Goal: Find contact information: Find contact information

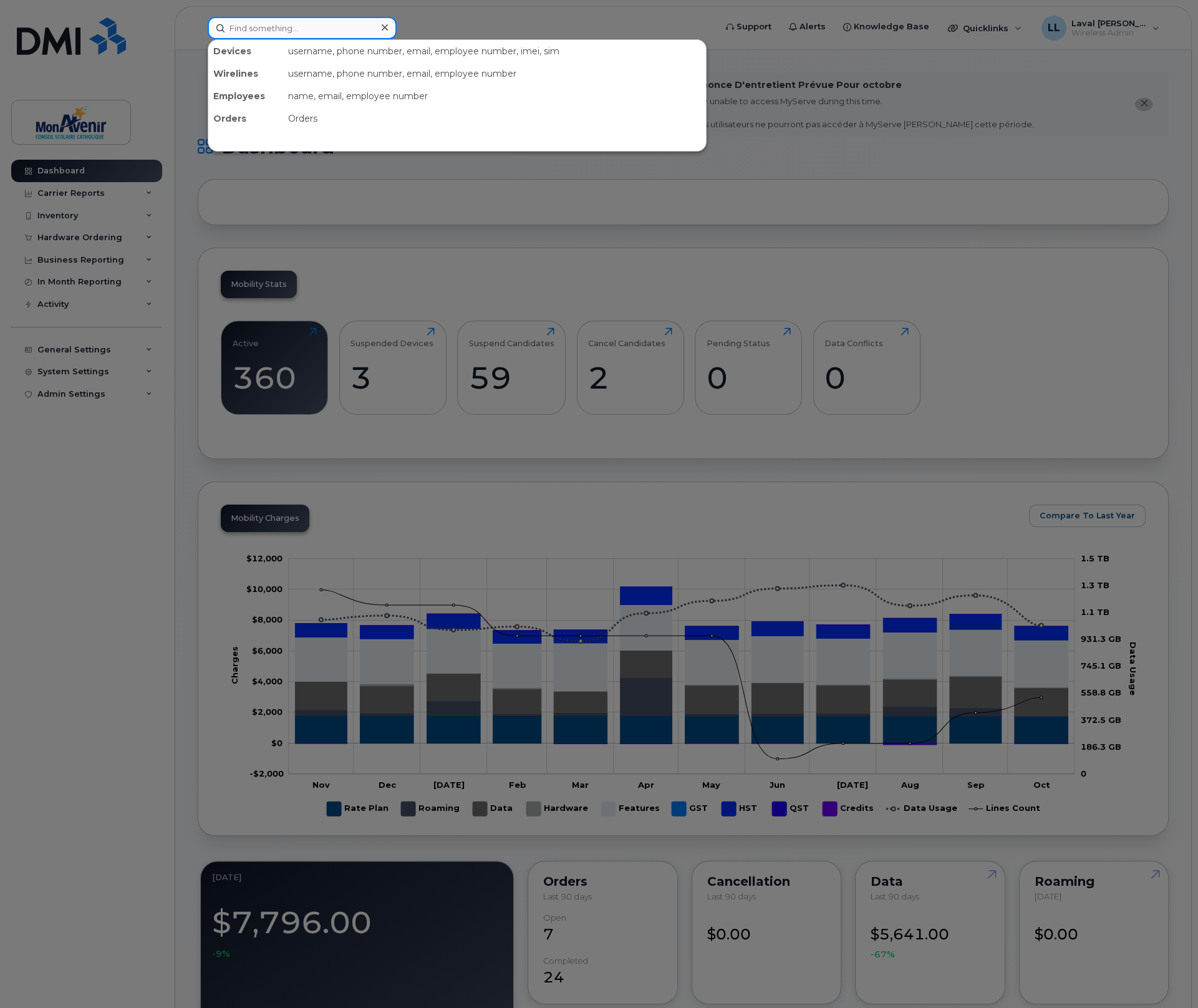
click at [291, 32] on input at bounding box center [302, 28] width 189 height 23
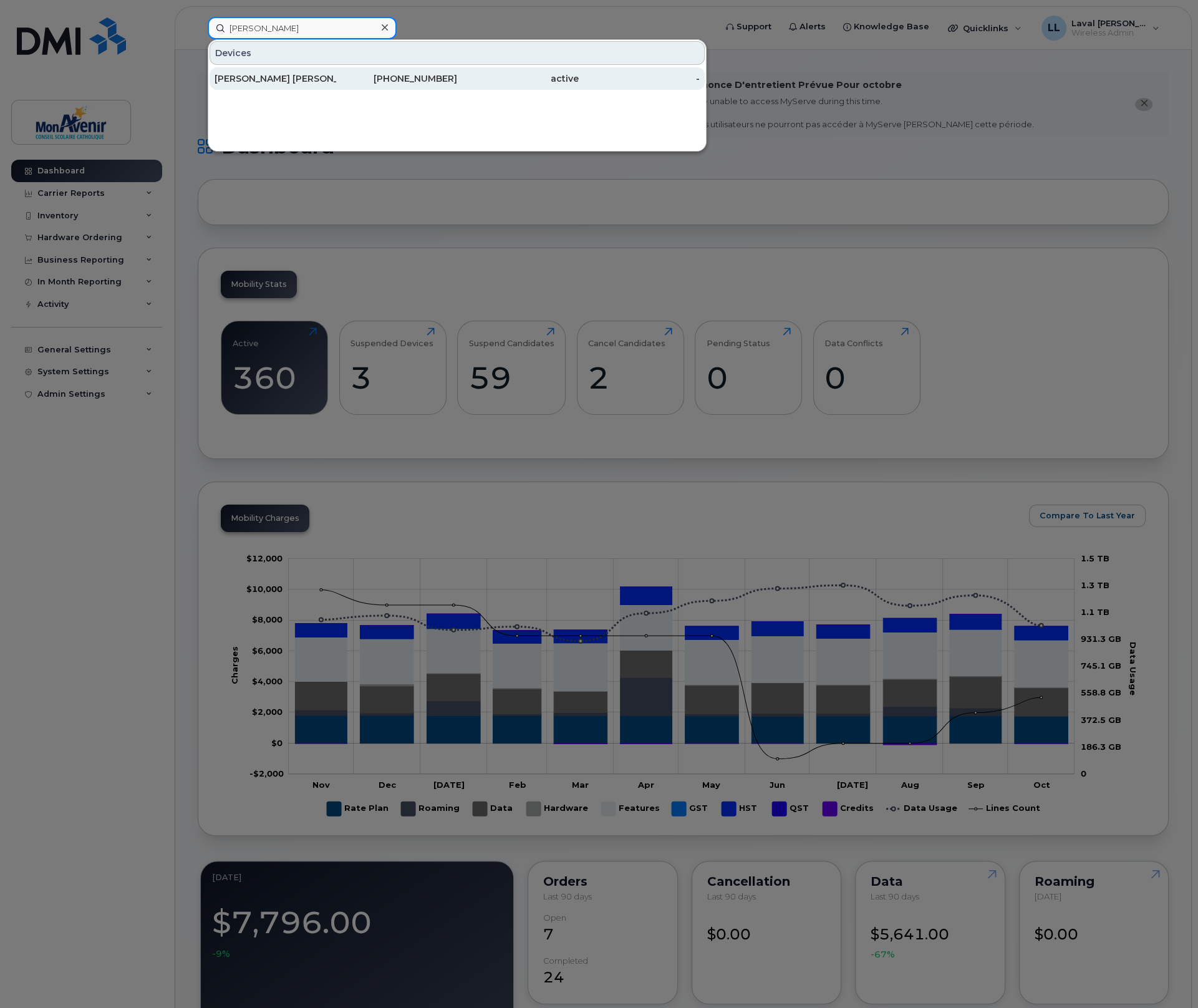
type input "chiasson"
click at [249, 74] on div "Marie Cécile Chiasson" at bounding box center [275, 79] width 121 height 12
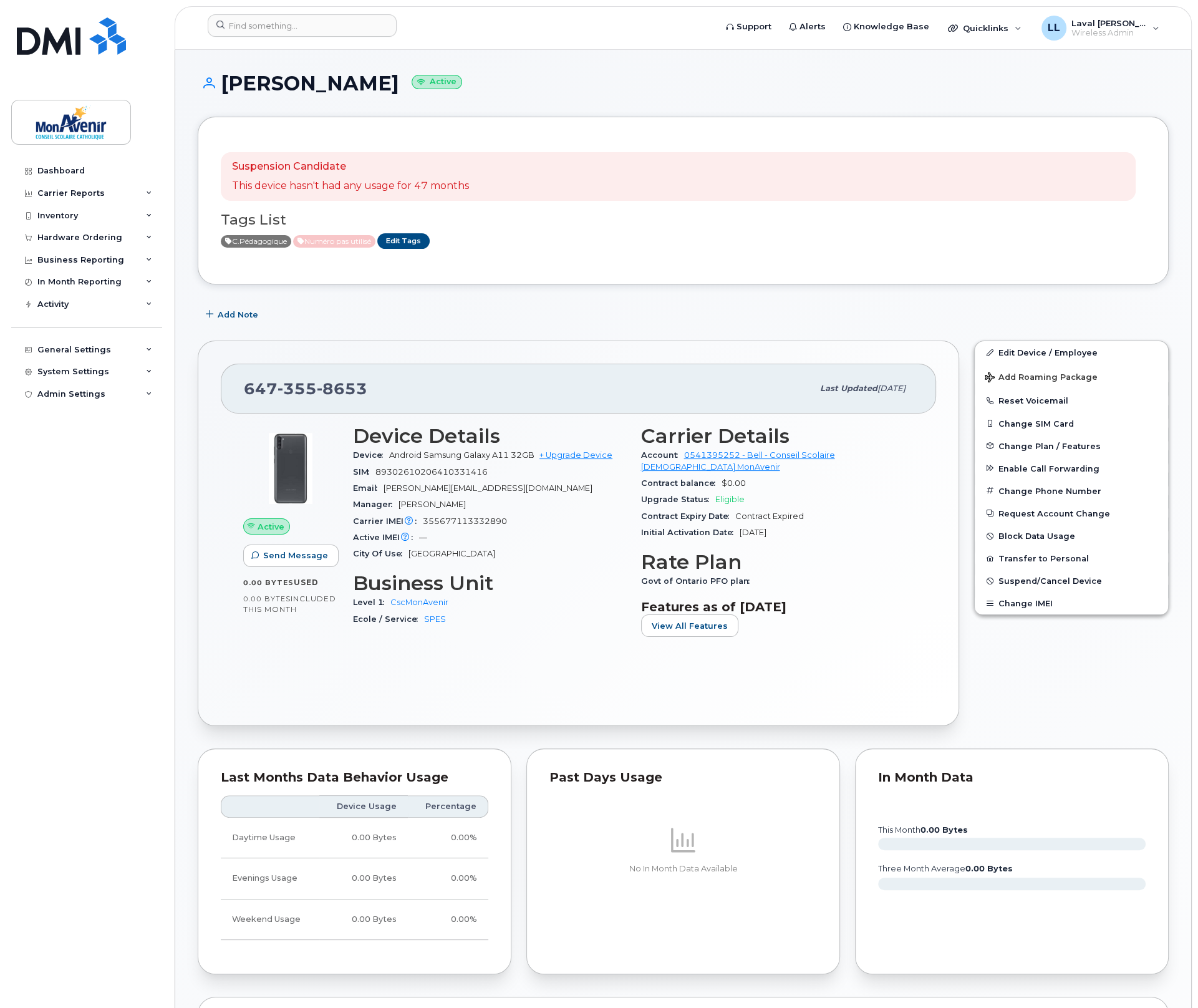
drag, startPoint x: 446, startPoint y: 88, endPoint x: 225, endPoint y: 90, distance: 221.0
click at [225, 90] on h1 "[PERSON_NAME] Active" at bounding box center [683, 83] width 971 height 22
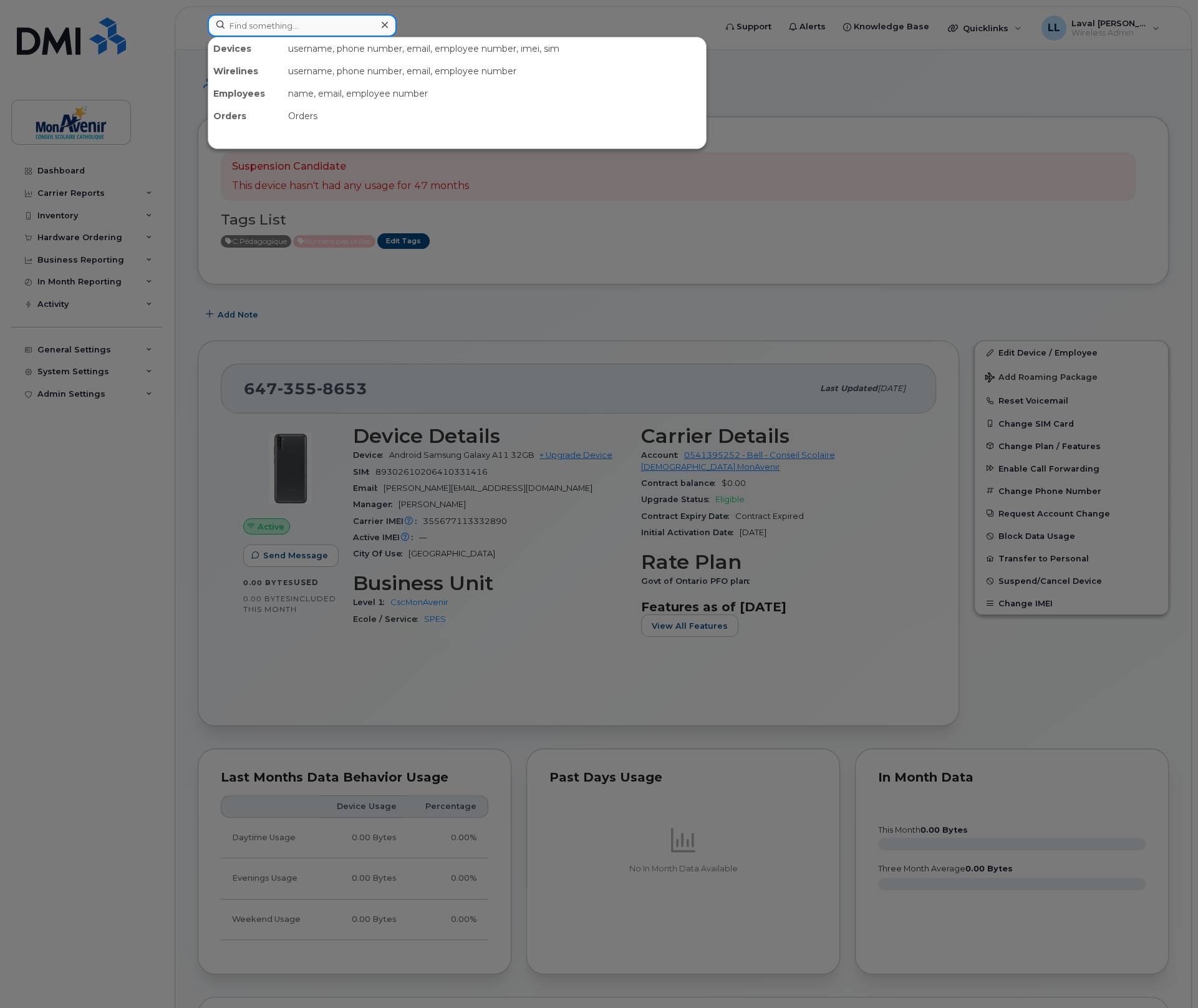
click at [262, 30] on input at bounding box center [302, 26] width 189 height 23
type input "355677113329904"
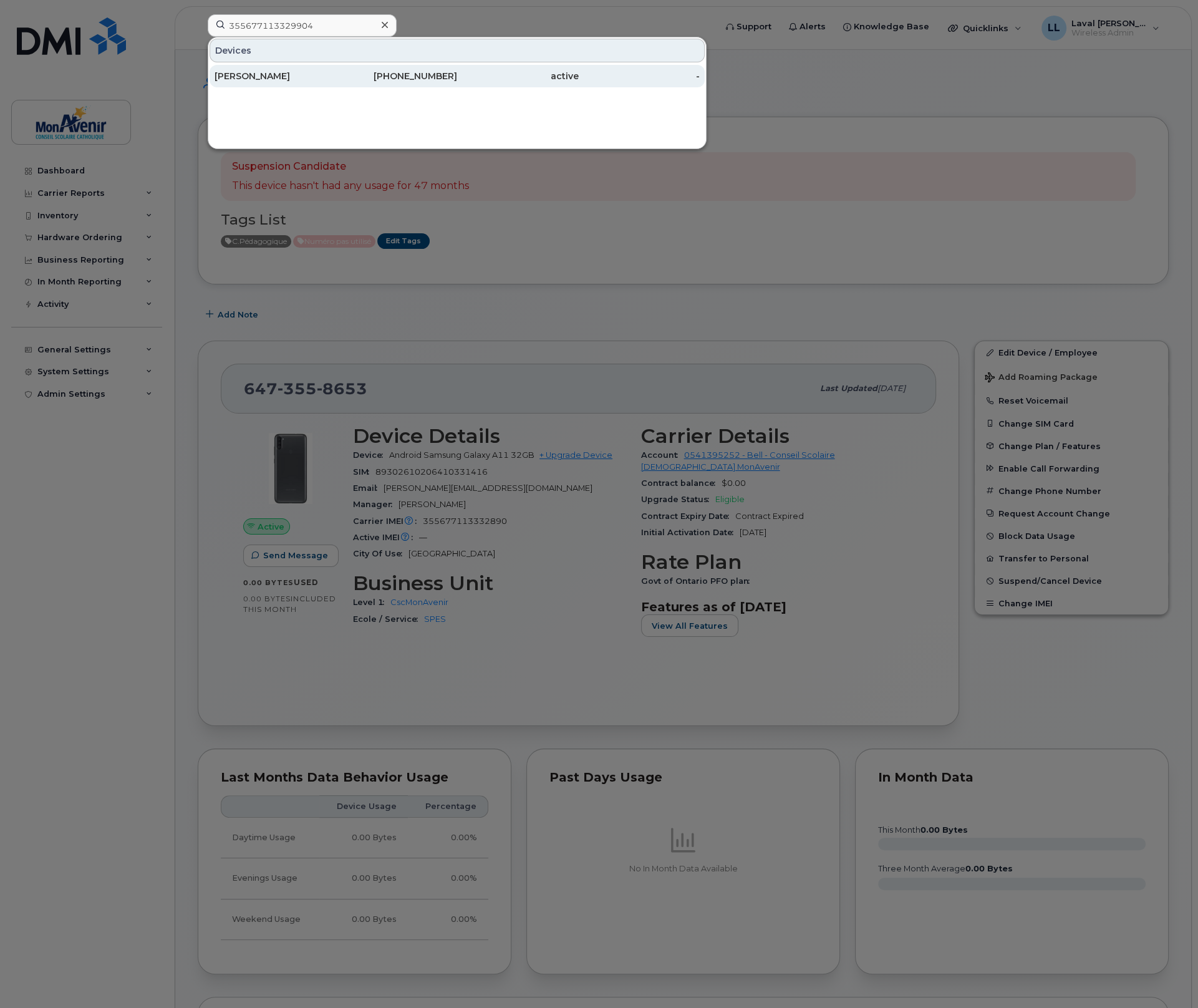
click at [275, 74] on div "Sandra Labrie" at bounding box center [275, 76] width 121 height 12
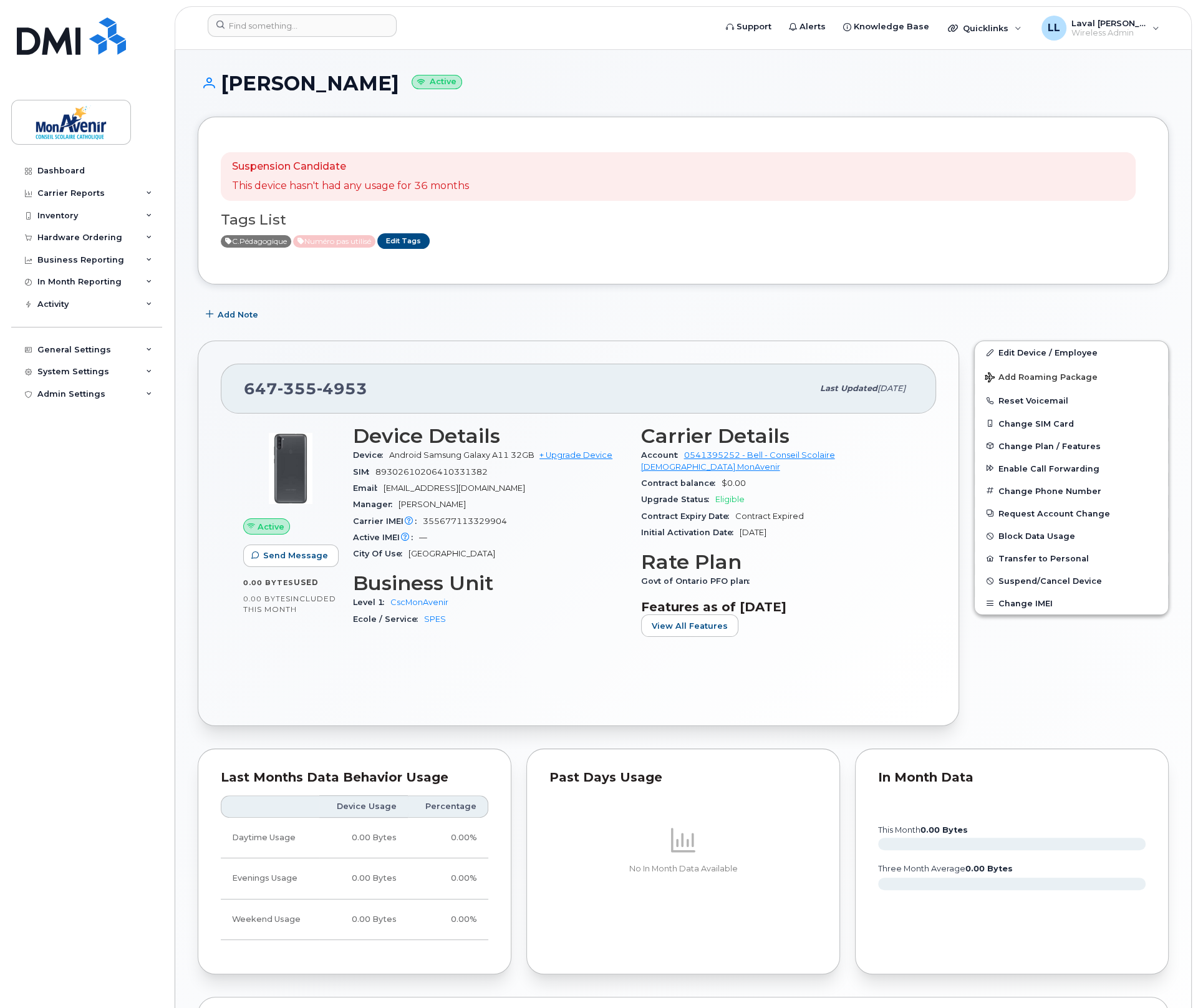
drag, startPoint x: 361, startPoint y: 87, endPoint x: 223, endPoint y: 88, distance: 138.0
click at [223, 88] on h1 "Sandra Labrie Active" at bounding box center [683, 83] width 971 height 22
copy h1 "[PERSON_NAME]"
drag, startPoint x: 369, startPoint y: 390, endPoint x: 237, endPoint y: 400, distance: 132.4
click at [237, 400] on div "647 355 4953 Last updated Jun 20, 2025" at bounding box center [578, 388] width 715 height 50
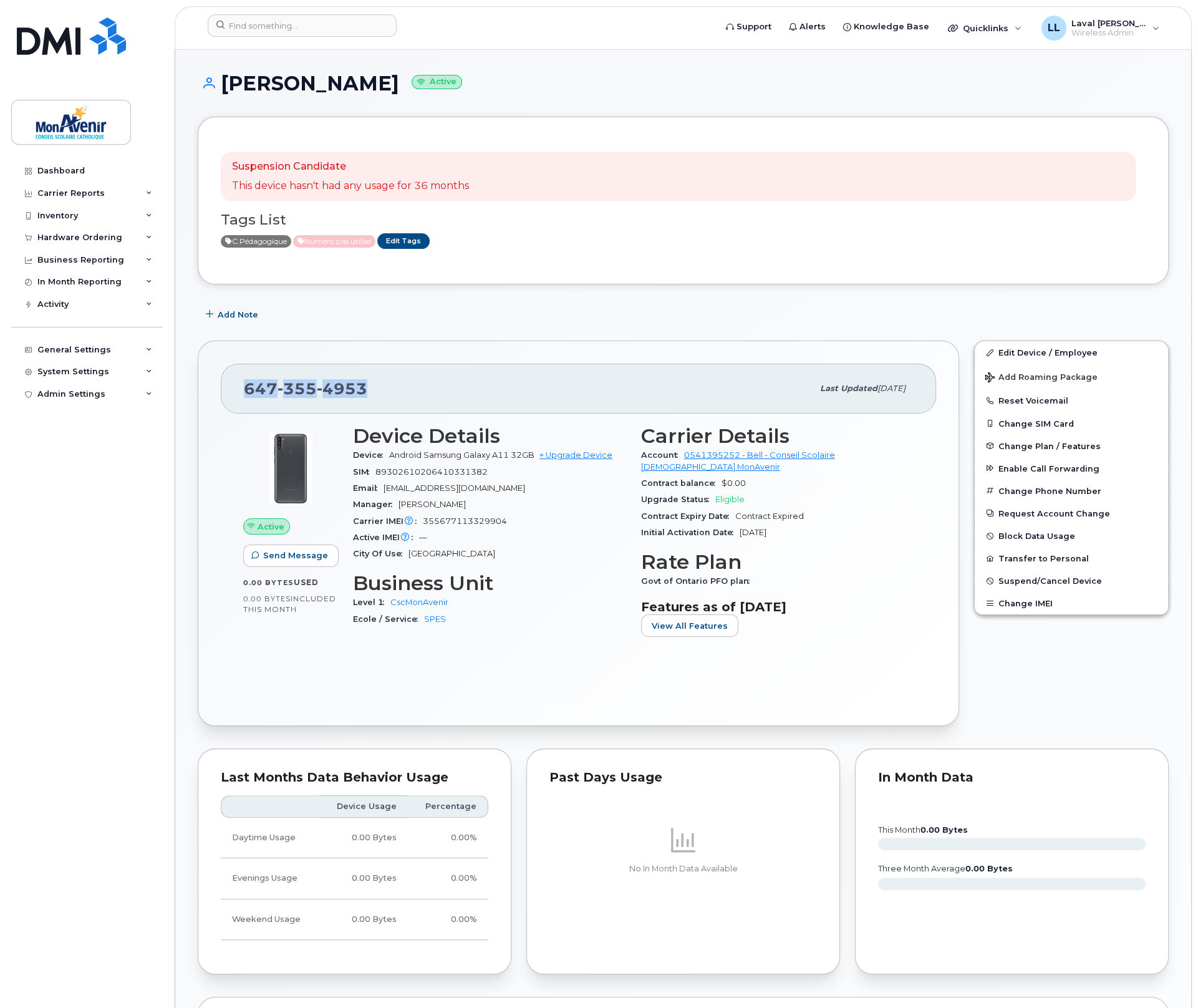
copy span "647 355 4953"
click at [276, 23] on input at bounding box center [302, 26] width 189 height 23
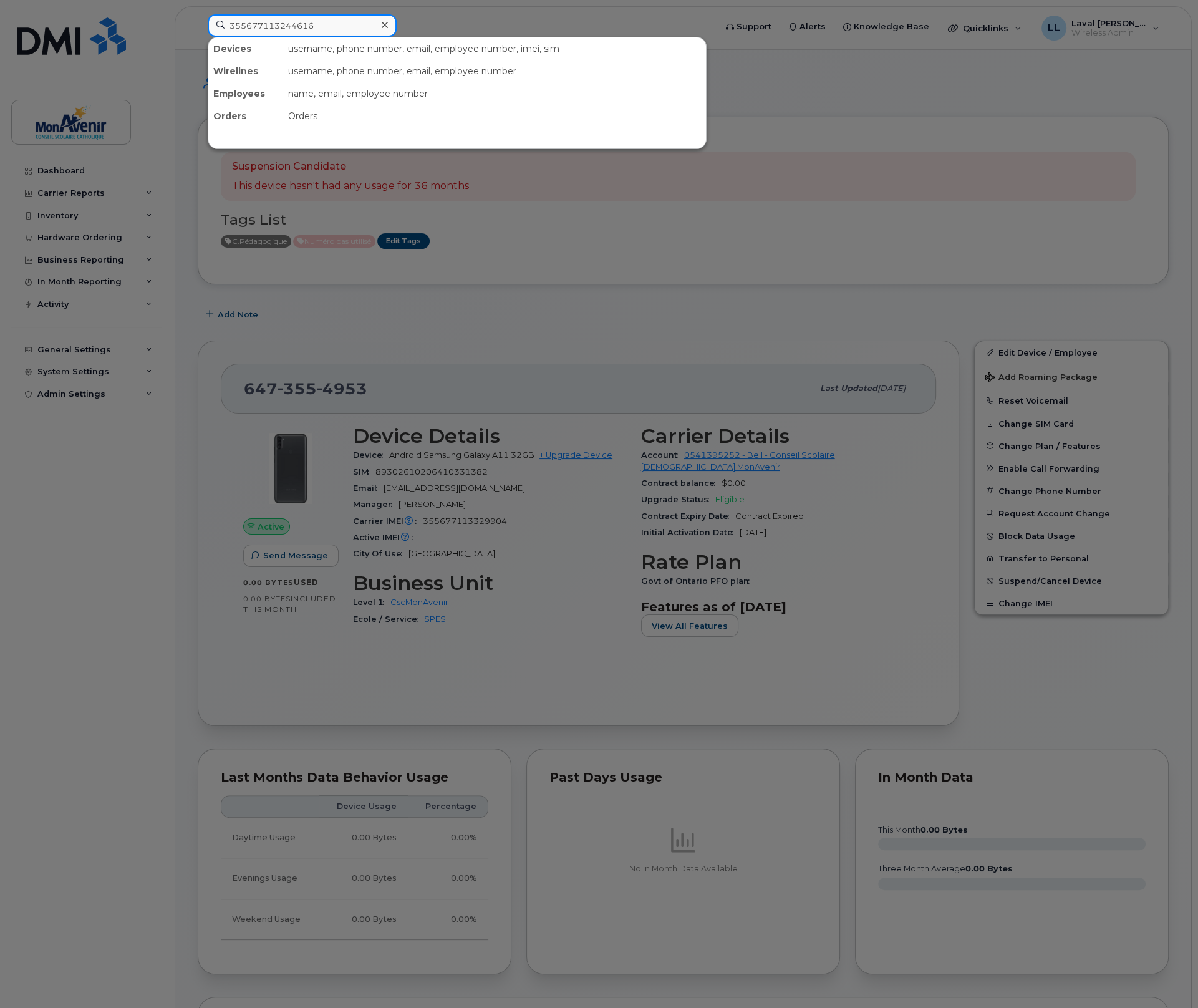
type input "355677113244616"
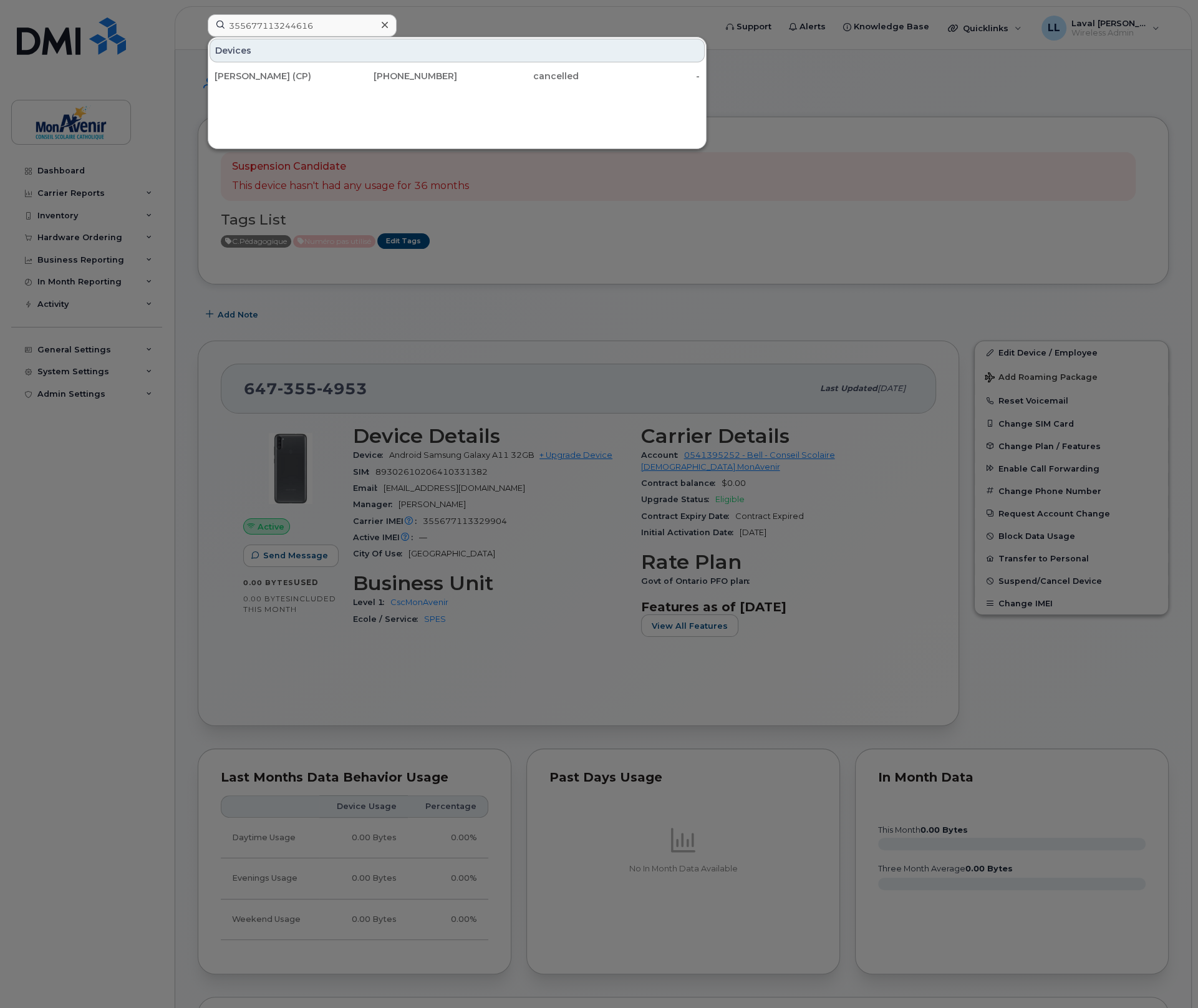
click at [384, 25] on icon at bounding box center [385, 25] width 6 height 6
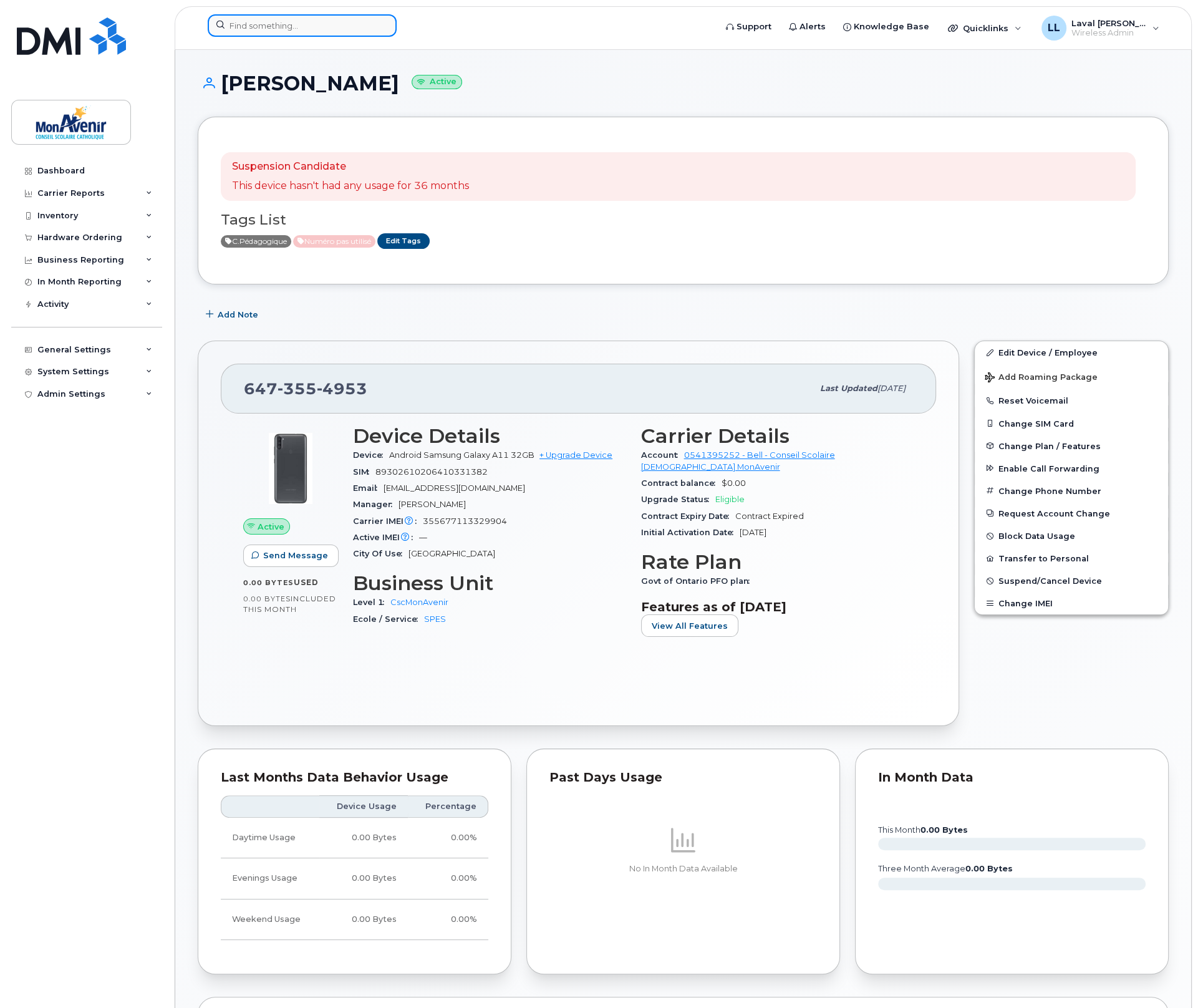
click at [358, 26] on input at bounding box center [302, 26] width 189 height 23
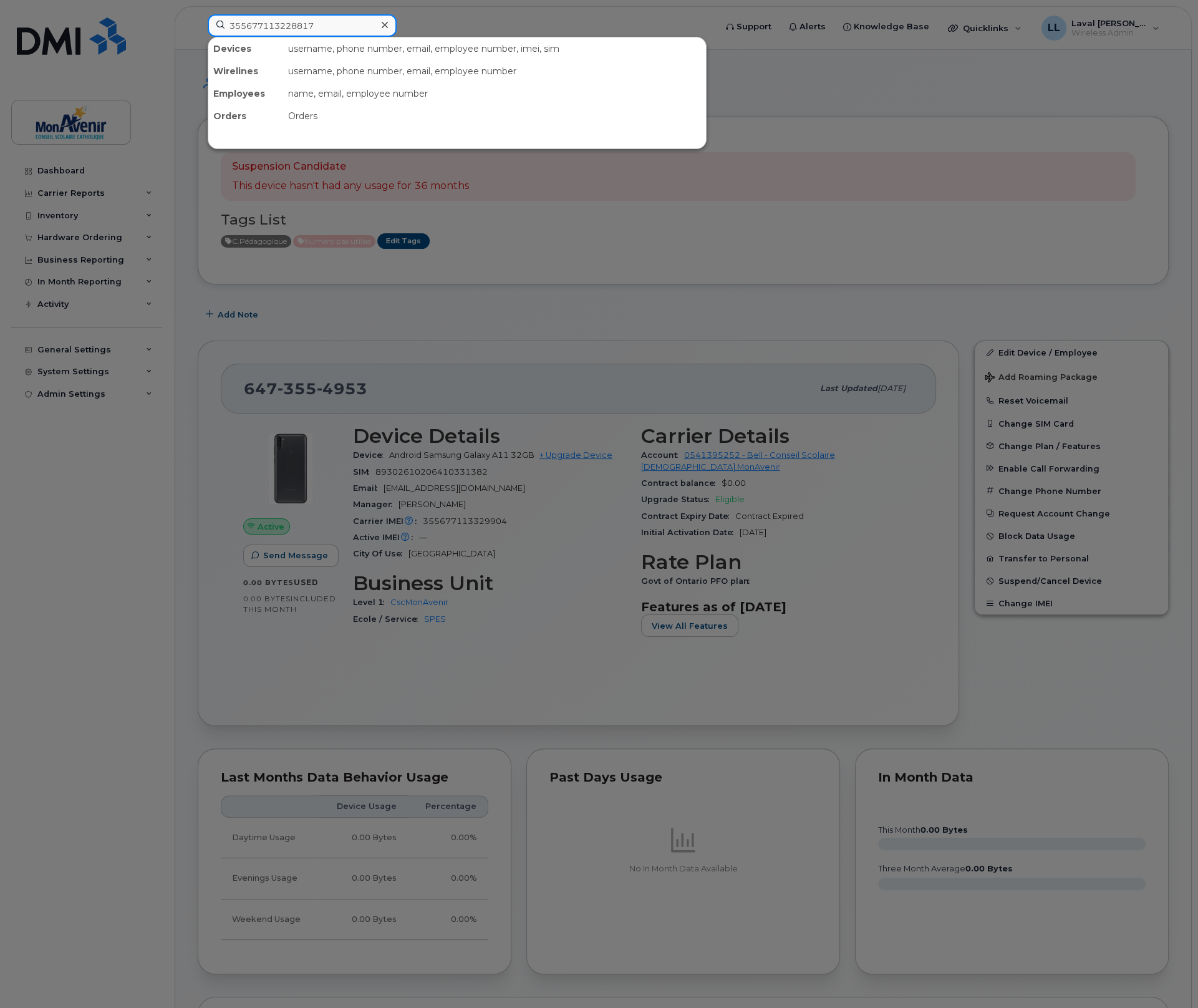
type input "355677113228817"
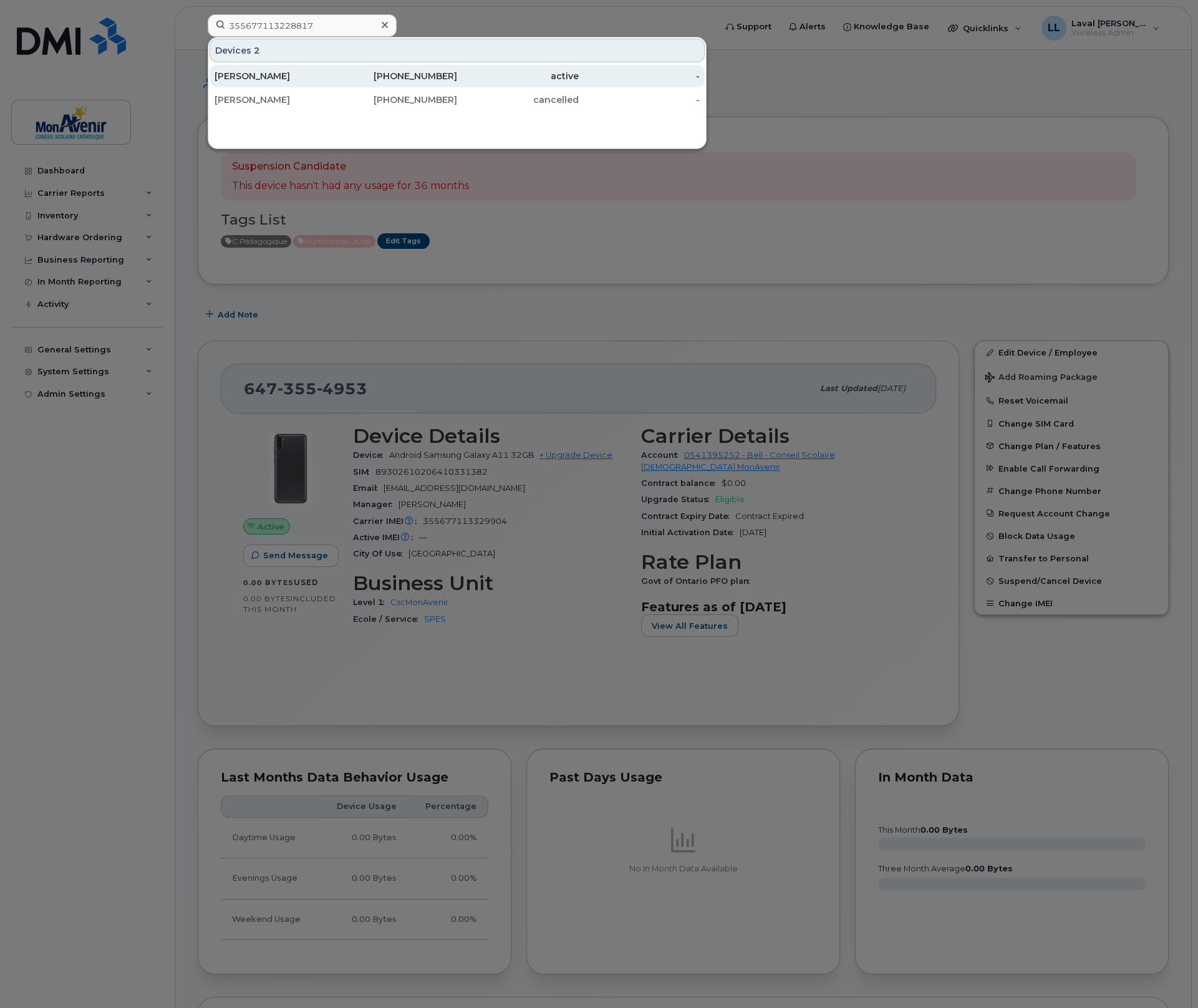
click at [268, 77] on div "Tracy Ayotte Irwin" at bounding box center [275, 76] width 121 height 12
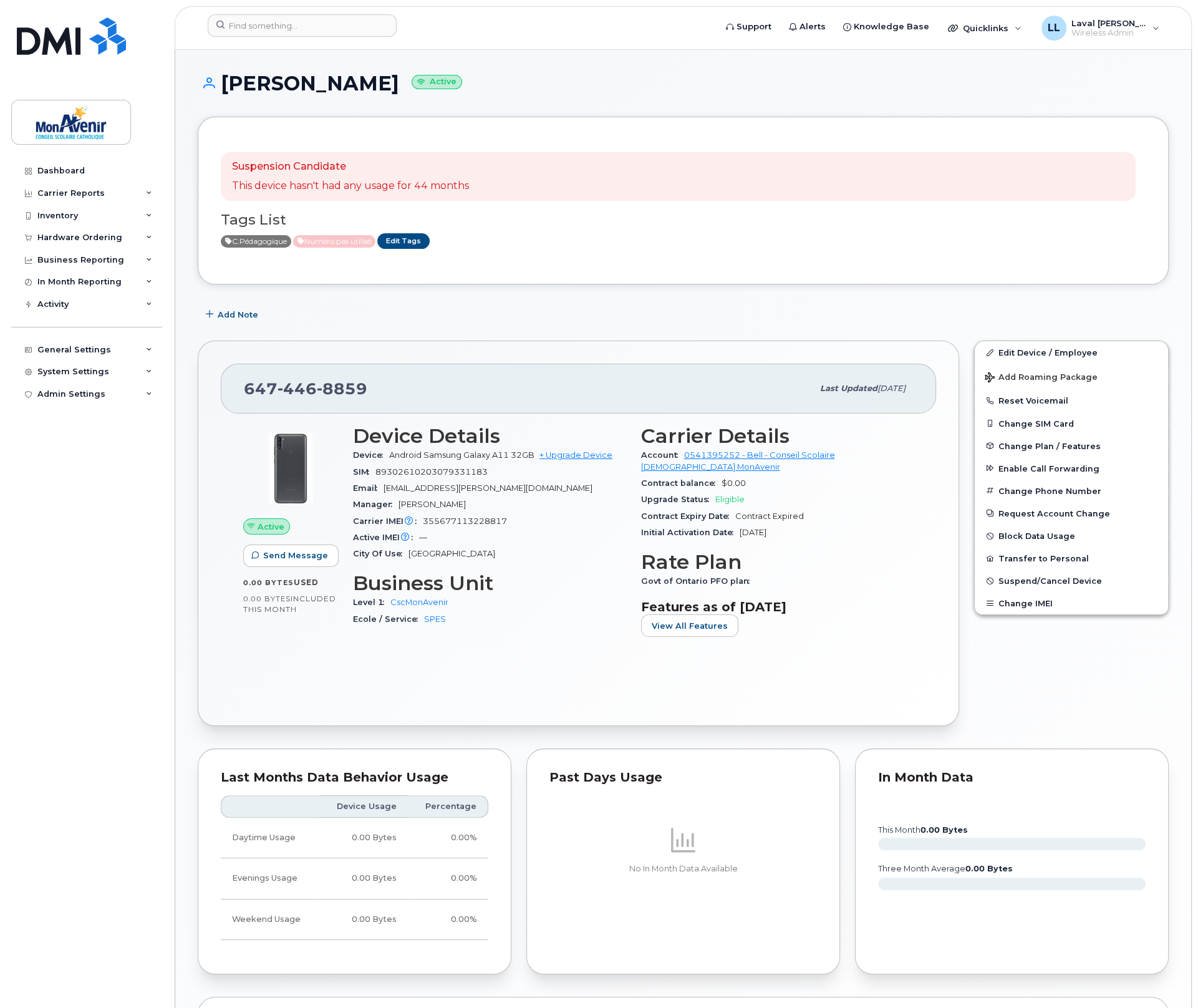
drag, startPoint x: 411, startPoint y: 89, endPoint x: 218, endPoint y: 92, distance: 193.0
click at [218, 92] on h1 "Tracy Ayotte Irwin Active" at bounding box center [683, 83] width 971 height 22
copy h1 "Tracy Ayotte Irwin"
drag, startPoint x: 368, startPoint y: 381, endPoint x: 219, endPoint y: 384, distance: 149.0
click at [219, 384] on div "647 446 8859 Last updated Jun 20, 2025 Active Send Message 0.00 Bytes  used 0.0…" at bounding box center [578, 533] width 762 height 385
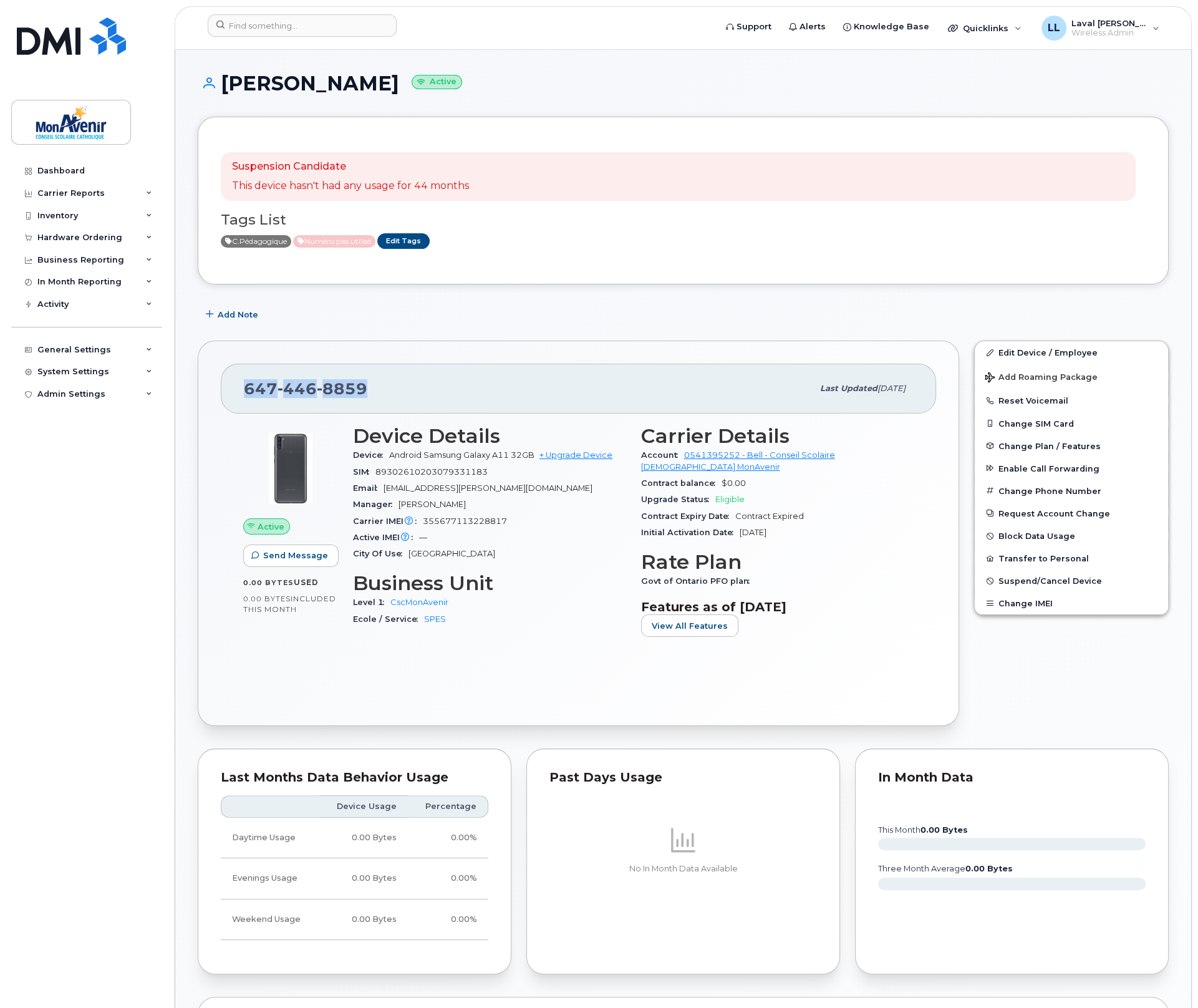
copy span "647 446 8859"
drag, startPoint x: 253, startPoint y: 21, endPoint x: 241, endPoint y: 36, distance: 19.2
click at [253, 21] on input at bounding box center [302, 26] width 189 height 23
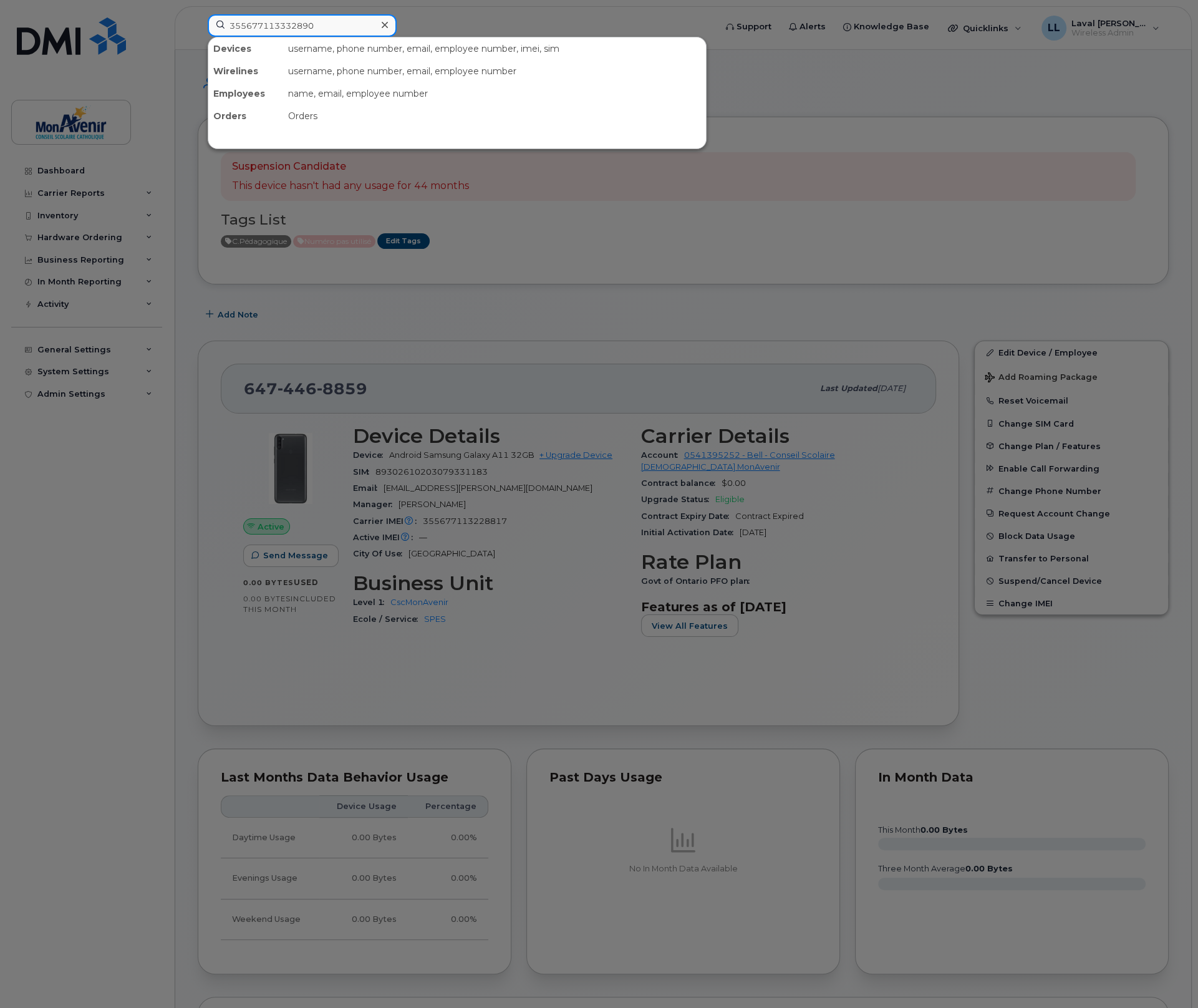
type input "355677113332890"
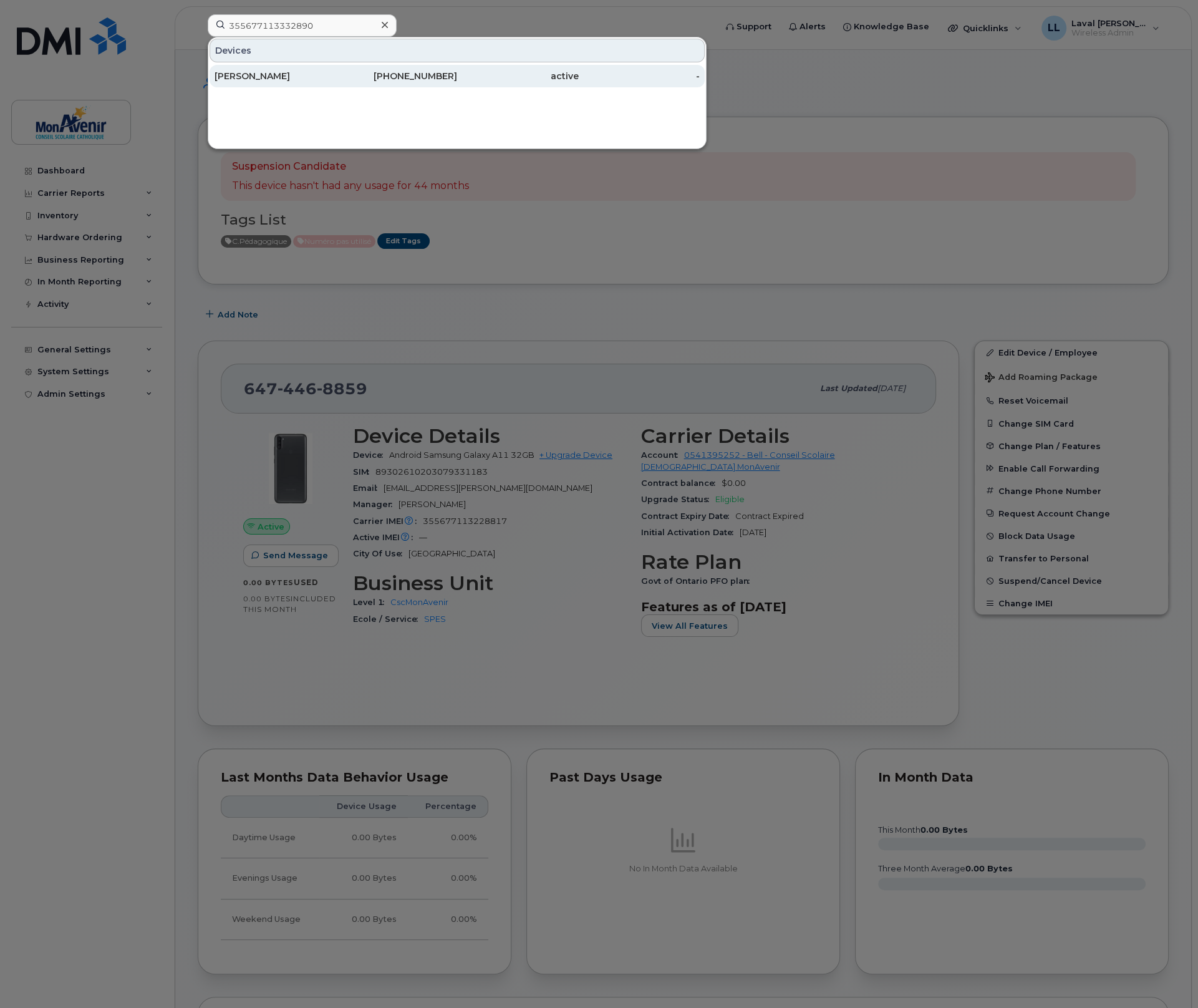
click at [241, 82] on div "[PERSON_NAME]" at bounding box center [275, 76] width 121 height 23
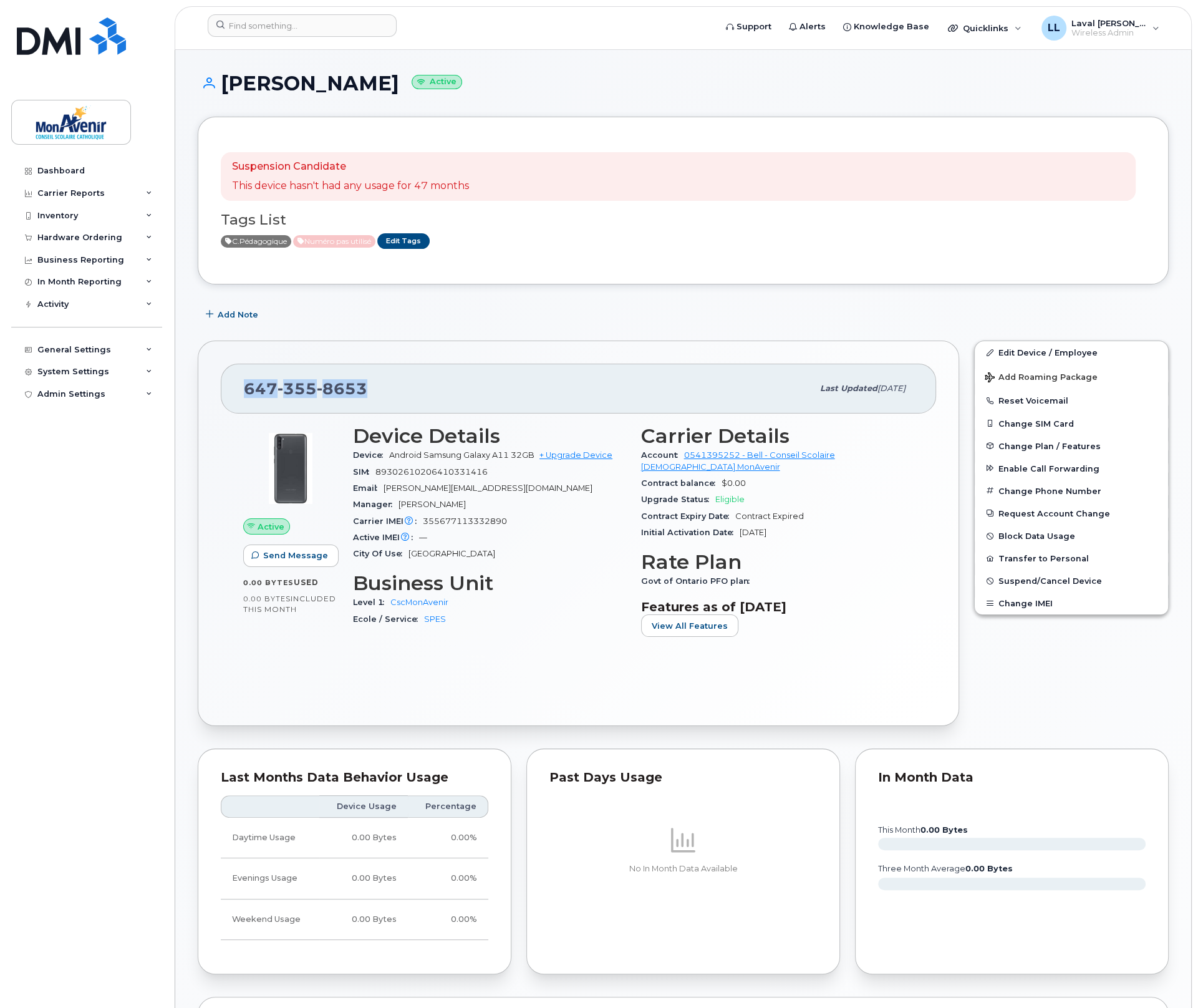
drag, startPoint x: 365, startPoint y: 389, endPoint x: 245, endPoint y: 392, distance: 120.0
click at [245, 392] on div "[PHONE_NUMBER]" at bounding box center [528, 389] width 569 height 26
copy span "[PHONE_NUMBER]"
click at [297, 32] on input at bounding box center [302, 26] width 189 height 23
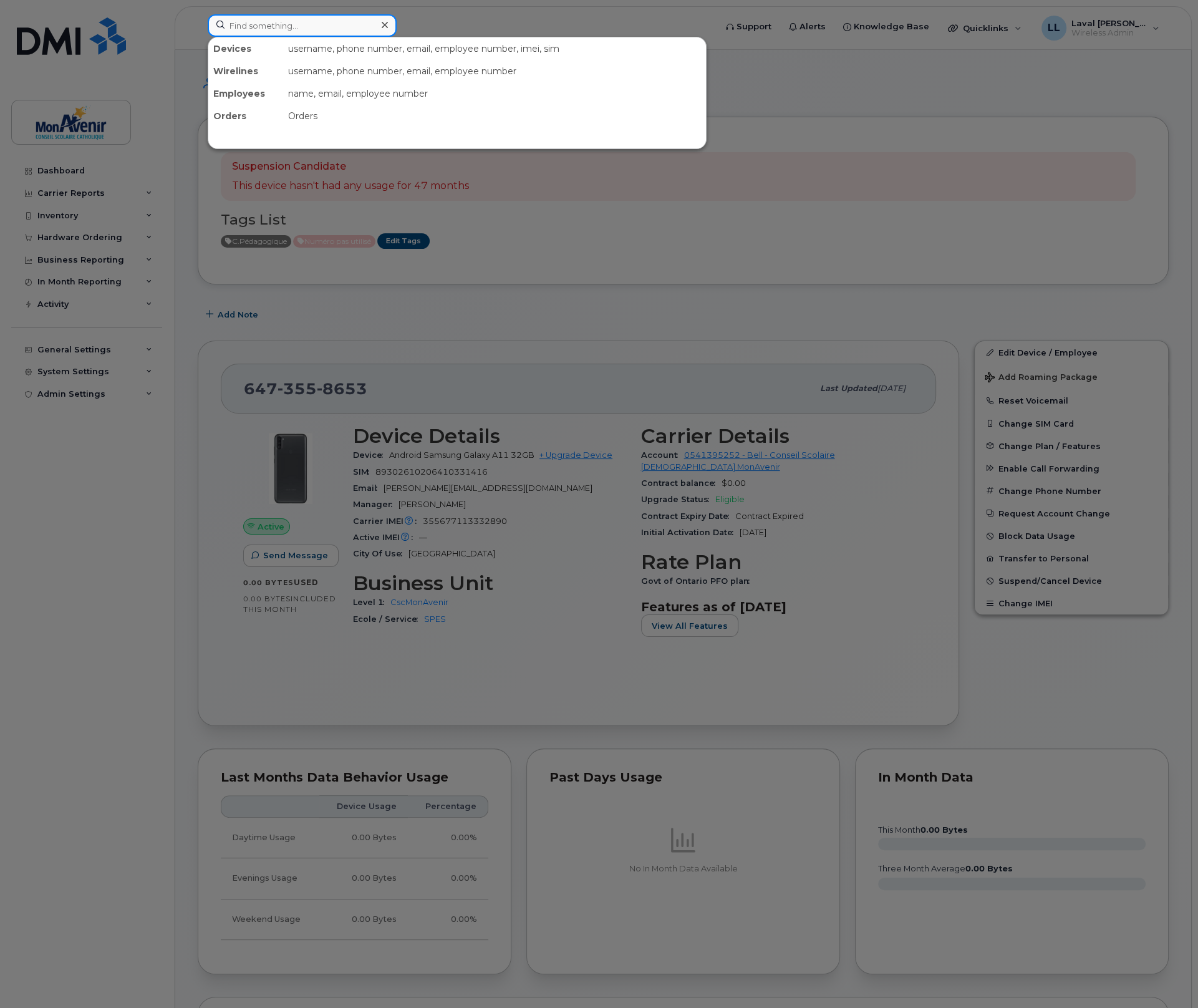
click at [297, 22] on input at bounding box center [302, 26] width 189 height 23
type input "355677113229567"
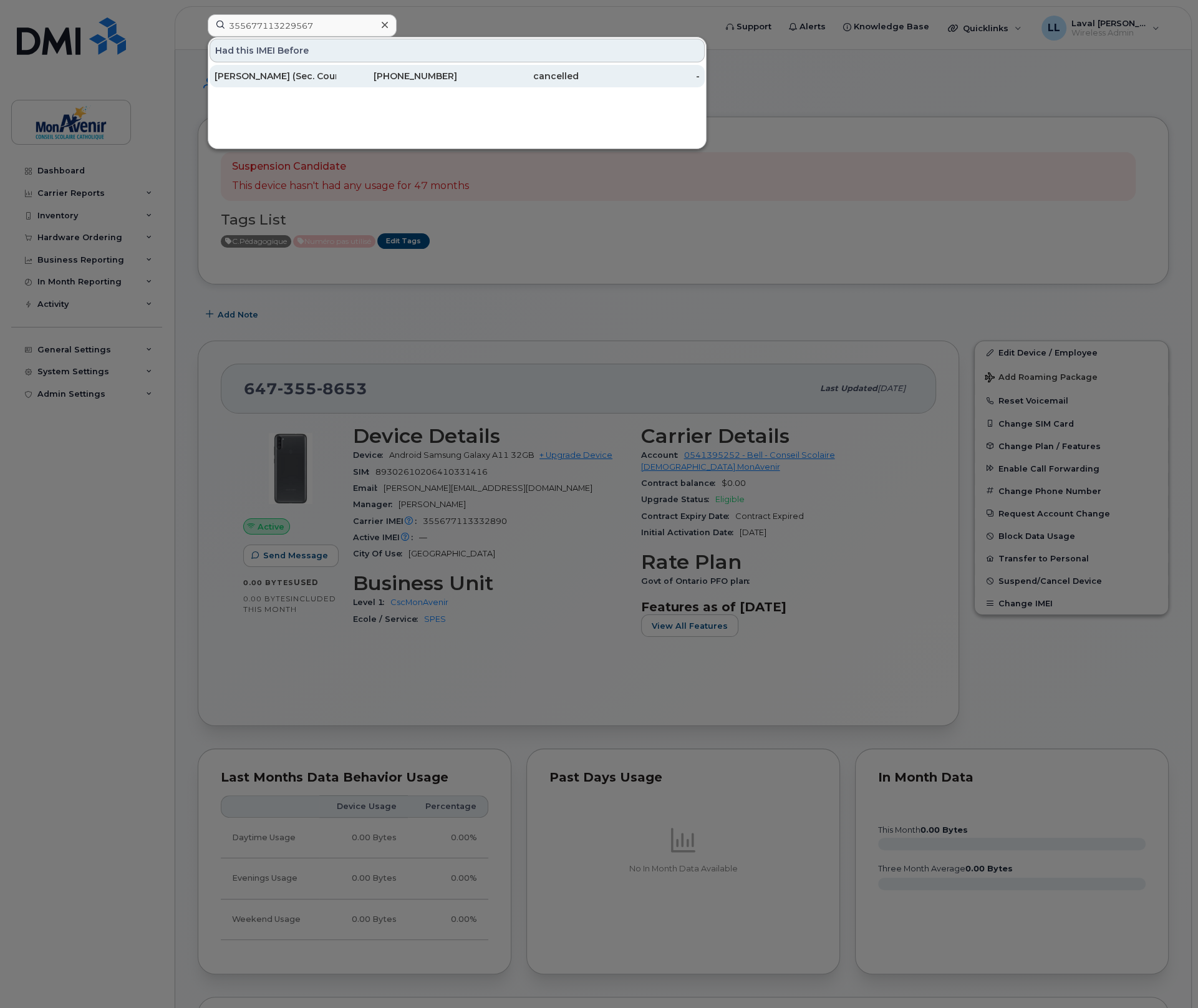
click at [272, 72] on div "[PERSON_NAME] (Sec. Cours Été)" at bounding box center [275, 76] width 121 height 12
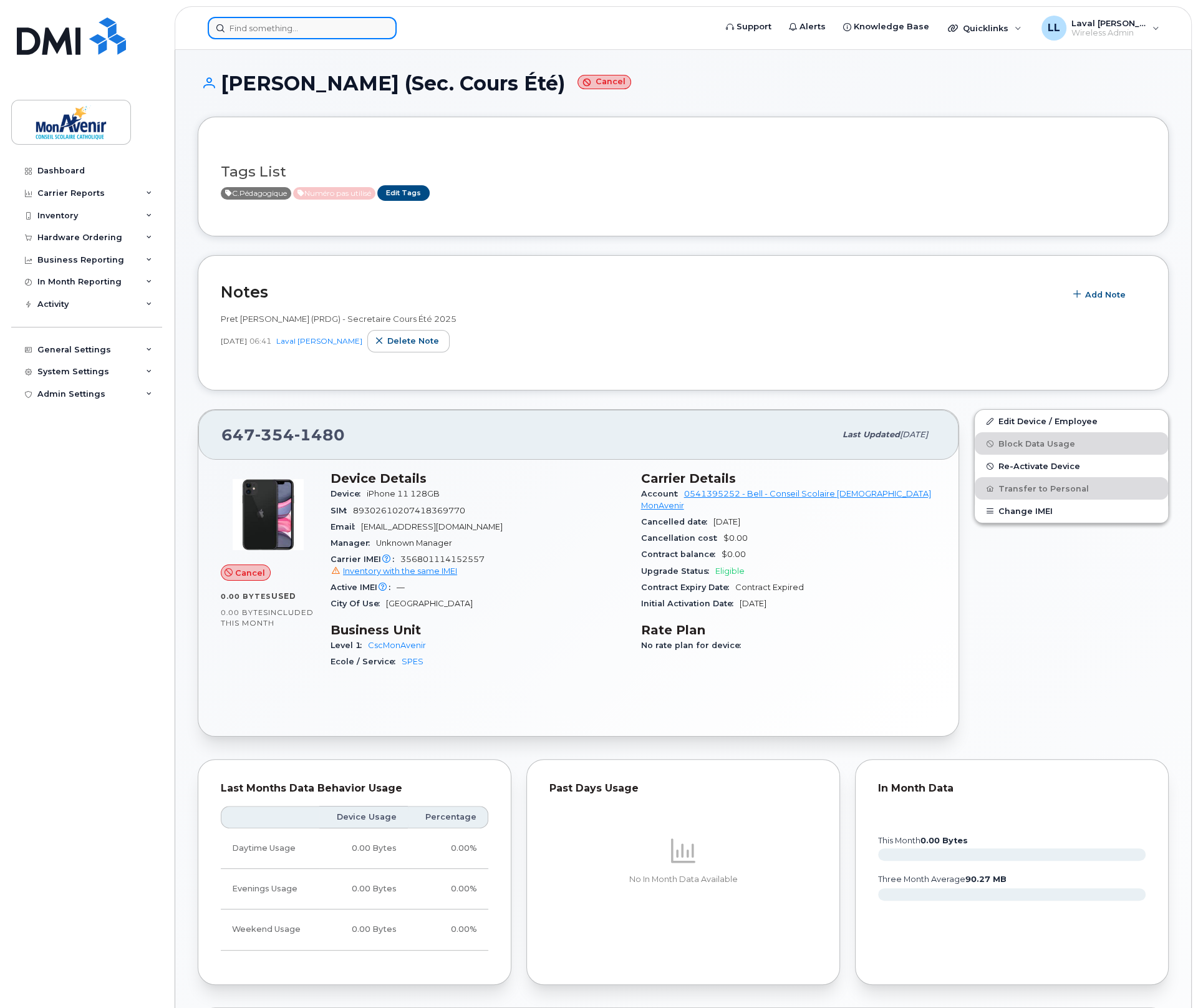
click at [283, 34] on input at bounding box center [302, 28] width 189 height 23
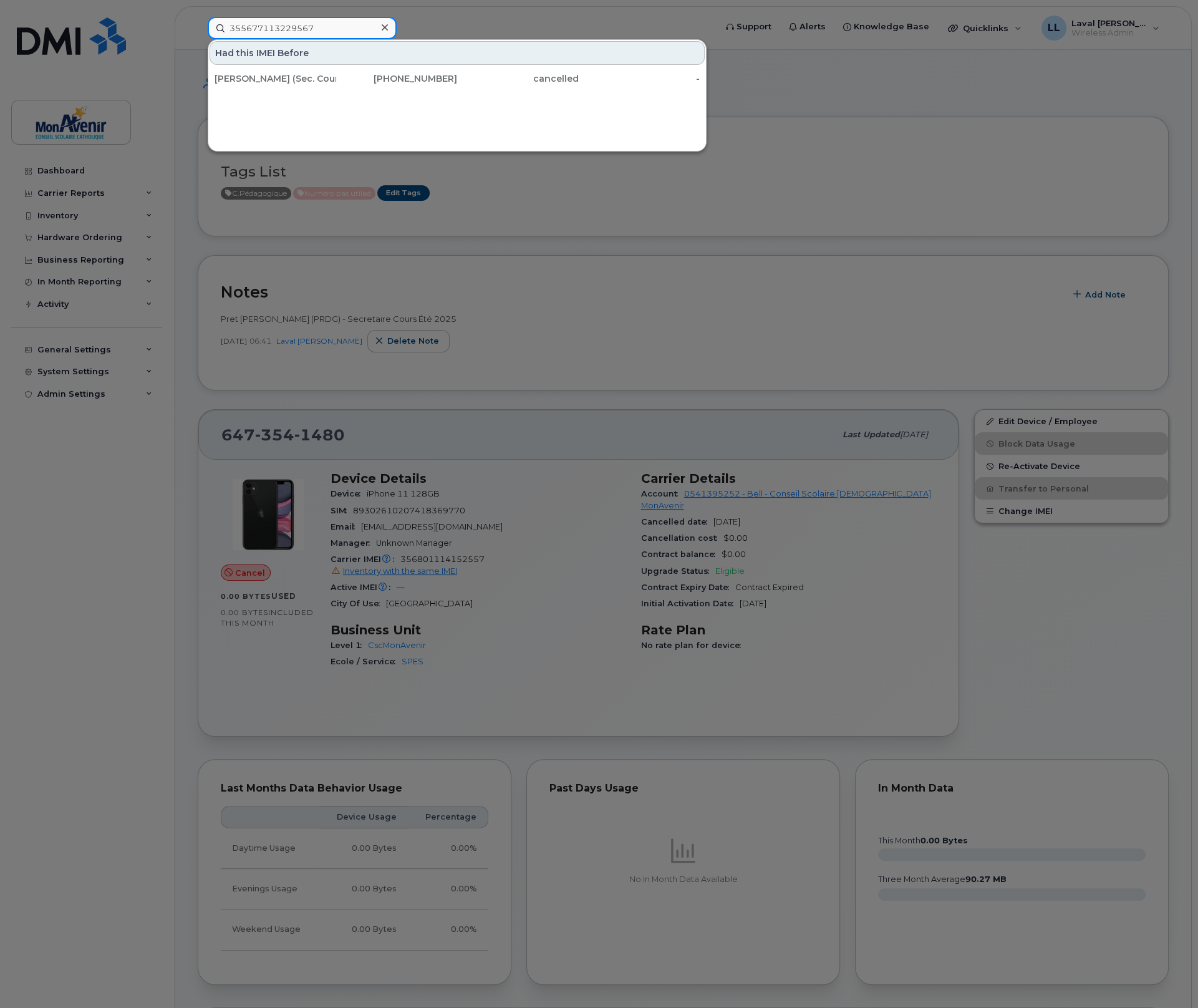
type input "355677113229567"
click at [385, 23] on icon at bounding box center [385, 28] width 6 height 10
